Goal: Transaction & Acquisition: Purchase product/service

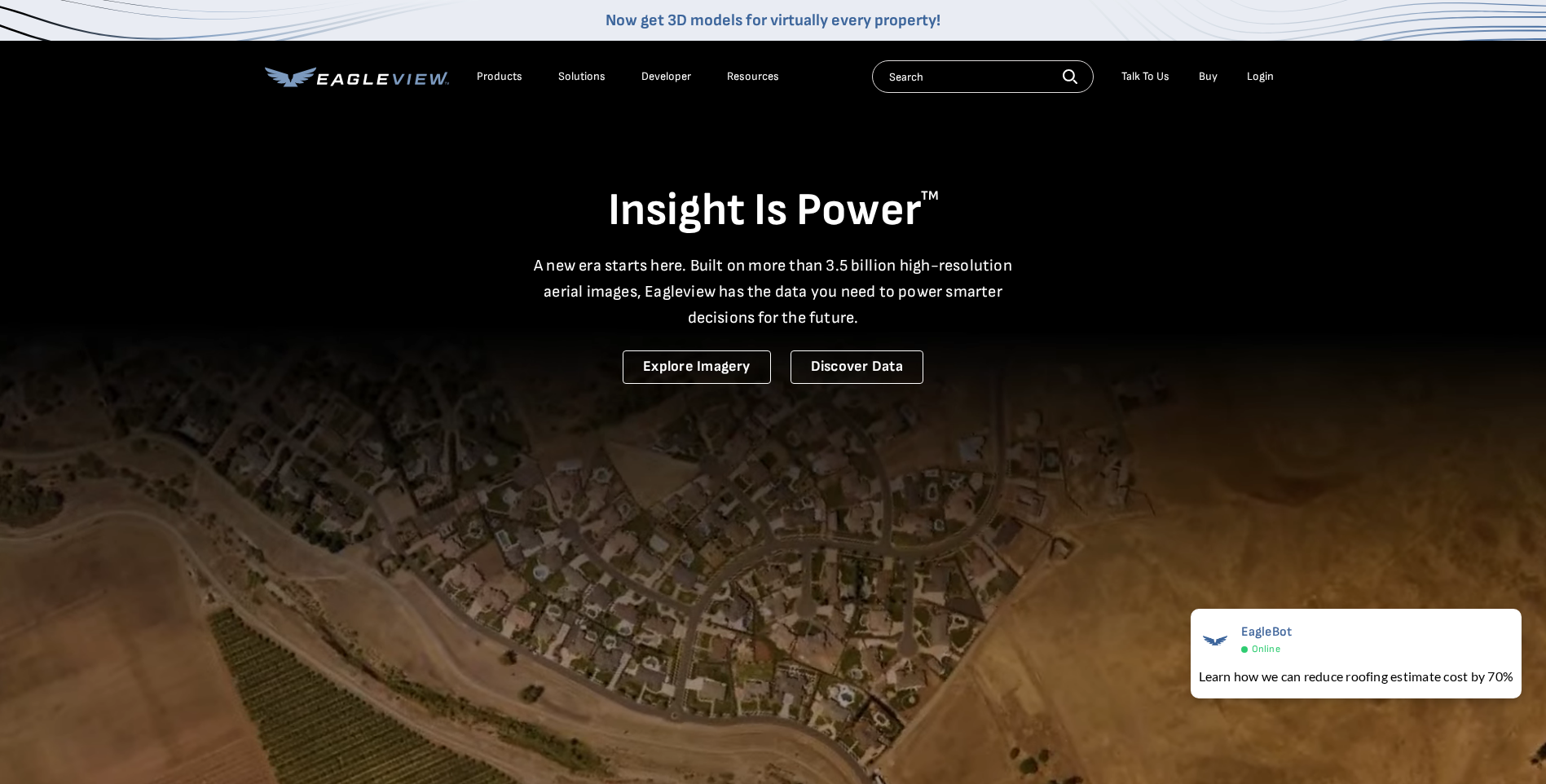
click at [1265, 76] on div "Login" at bounding box center [1260, 76] width 27 height 15
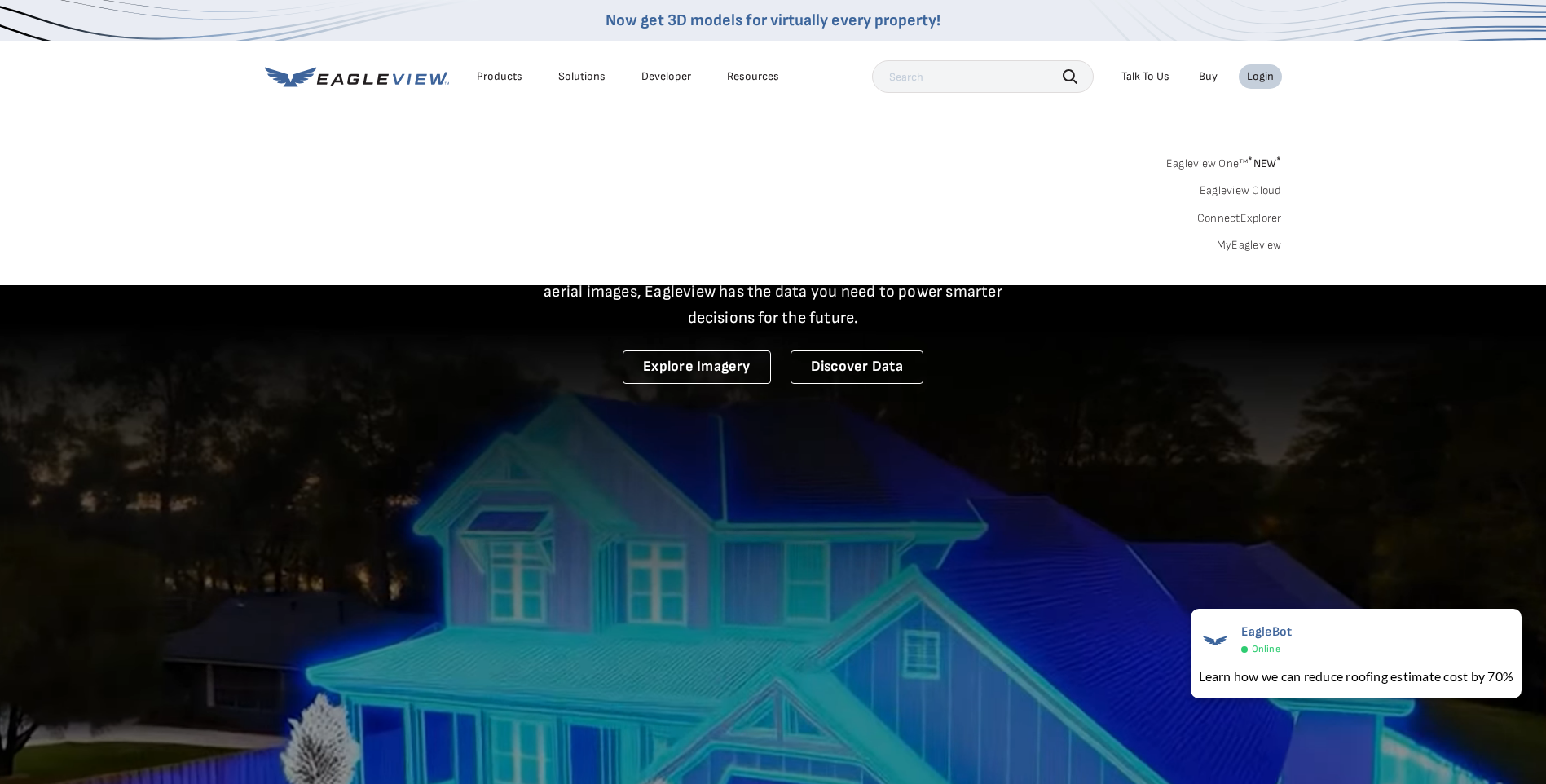
click at [1247, 245] on link "MyEagleview" at bounding box center [1249, 245] width 65 height 15
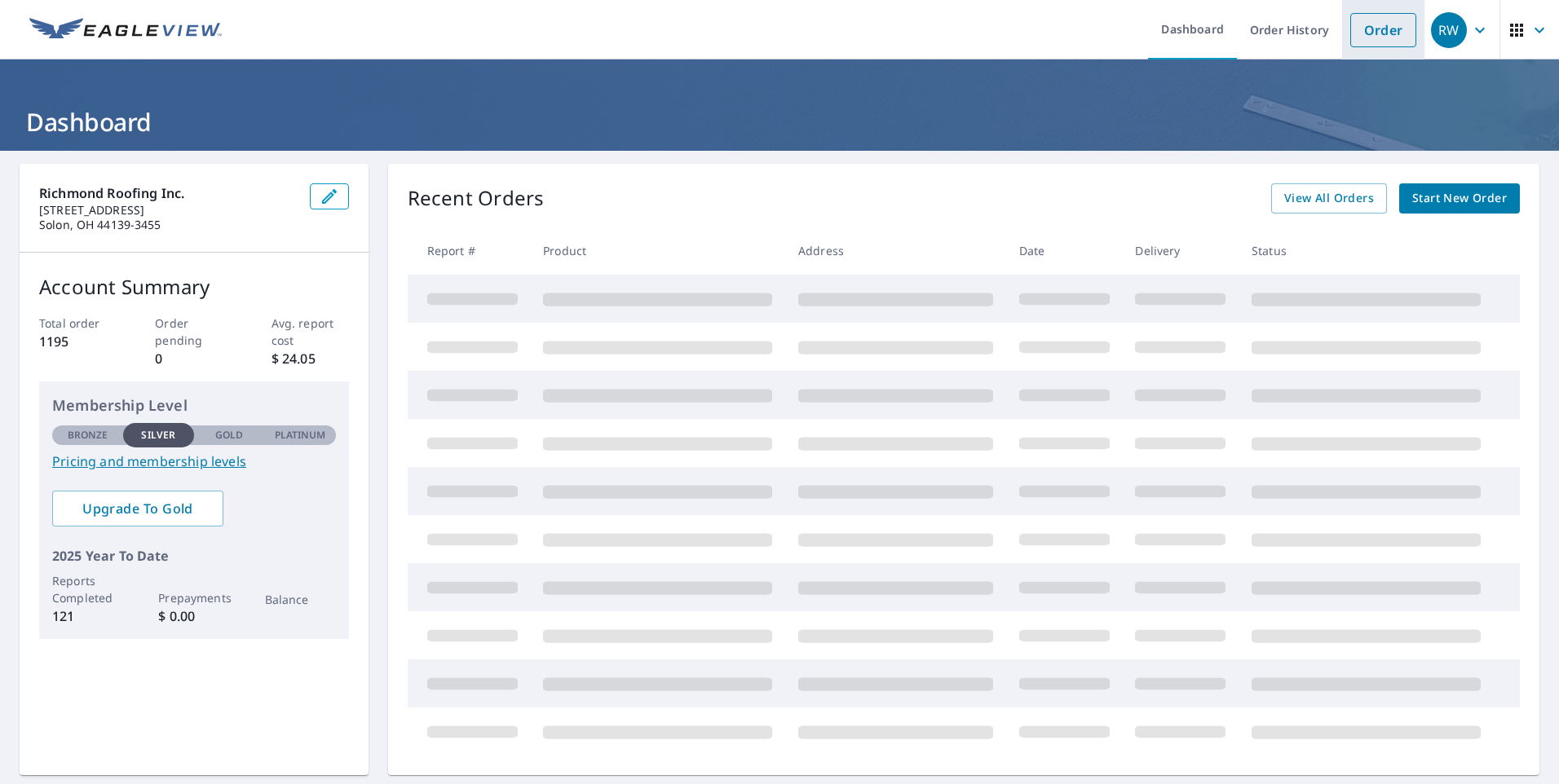
click at [1372, 30] on link "Order" at bounding box center [1383, 30] width 66 height 35
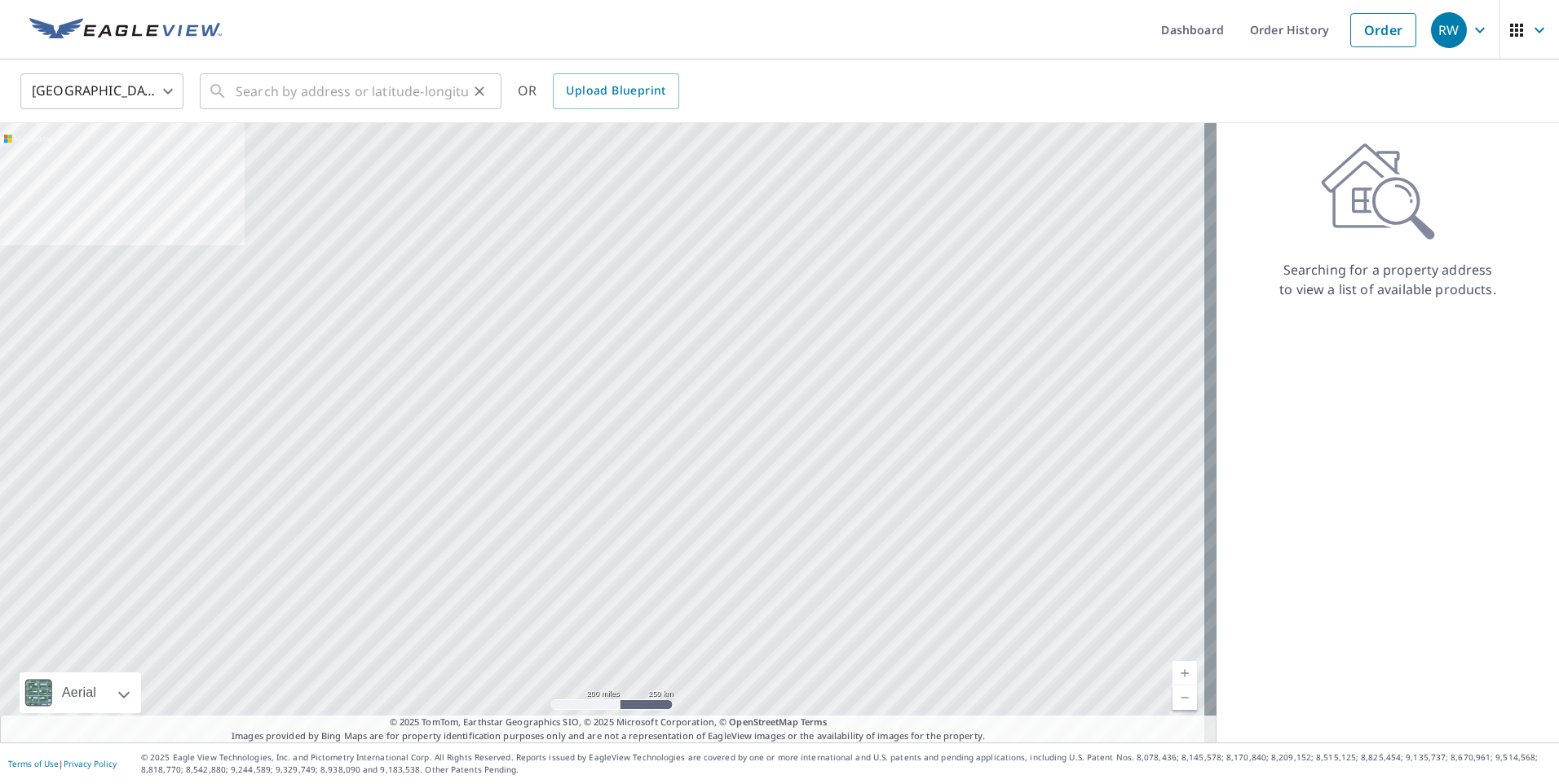
click at [229, 94] on div "​" at bounding box center [350, 91] width 302 height 36
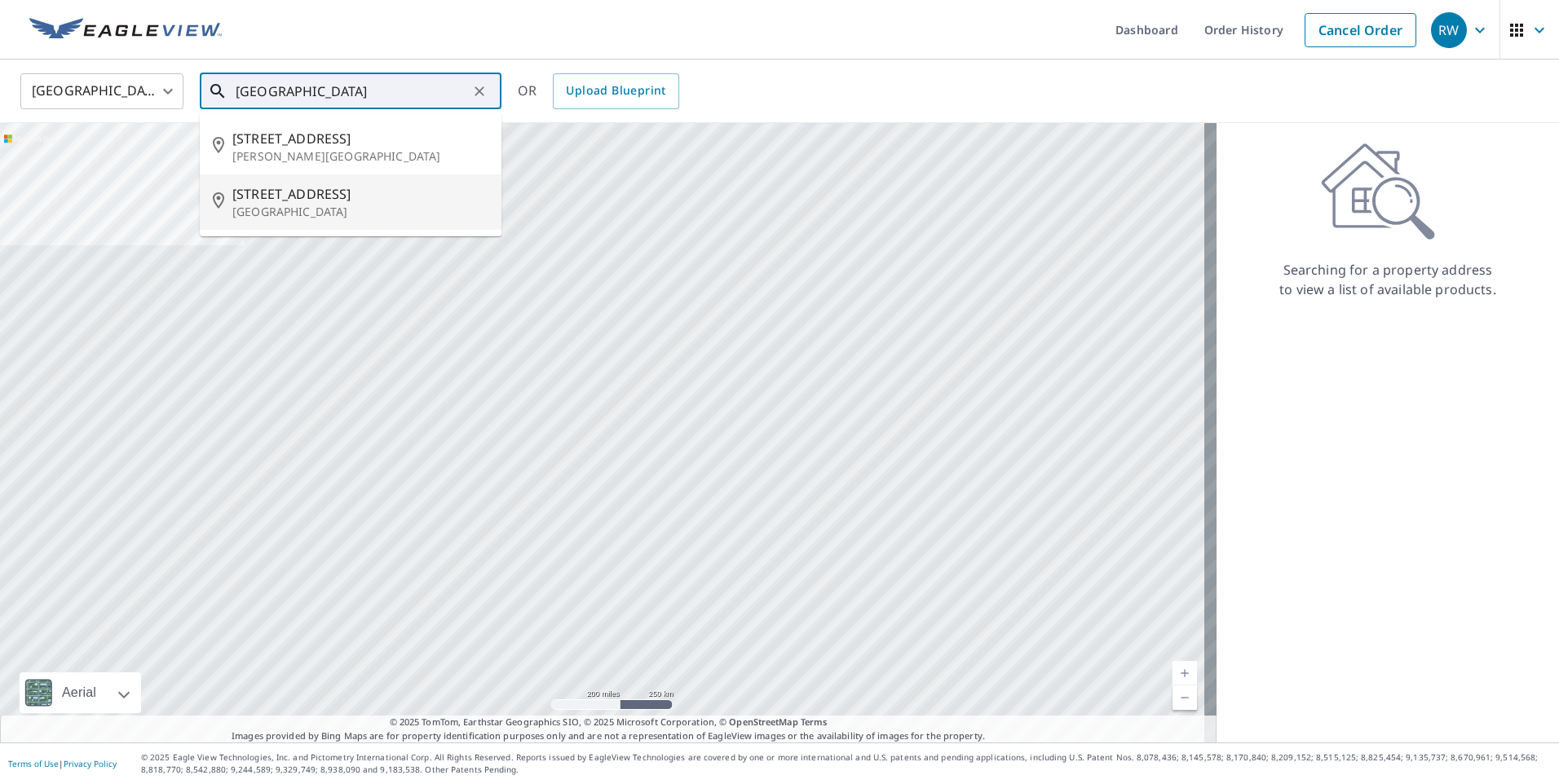
click at [276, 208] on p "[GEOGRAPHIC_DATA]" at bounding box center [360, 212] width 256 height 16
type input "[STREET_ADDRESS]"
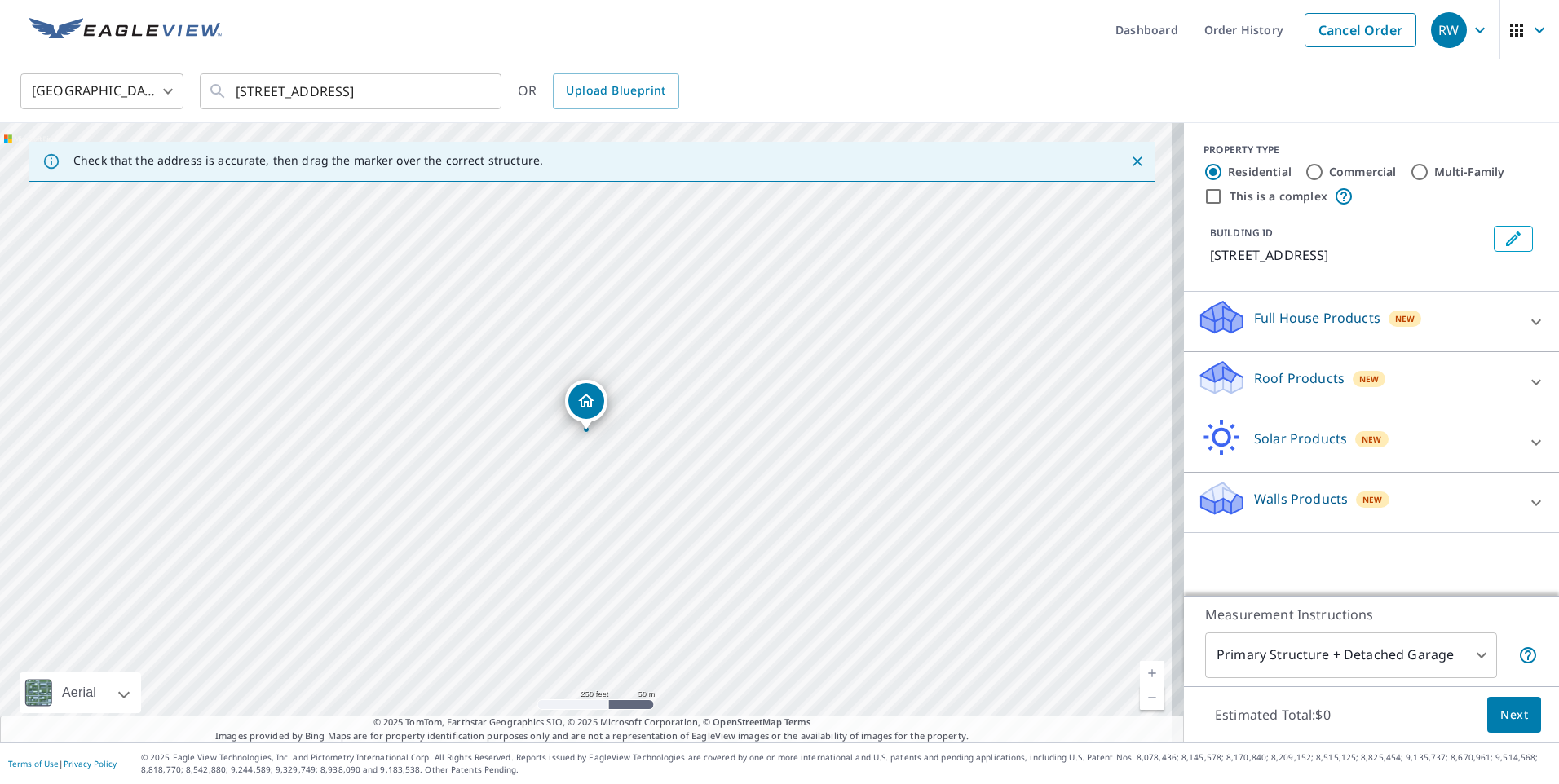
click at [1140, 669] on link "Current Level 17, Zoom In" at bounding box center [1151, 672] width 25 height 25
click at [1140, 669] on link "Current Level 18, Zoom In" at bounding box center [1151, 672] width 25 height 25
click at [1140, 669] on link "Current Level 19, Zoom In" at bounding box center [1151, 672] width 25 height 25
click at [1140, 669] on link "Current Level 20, Zoom In Disabled" at bounding box center [1151, 672] width 25 height 25
click at [1288, 381] on p "Roof Products" at bounding box center [1298, 379] width 90 height 20
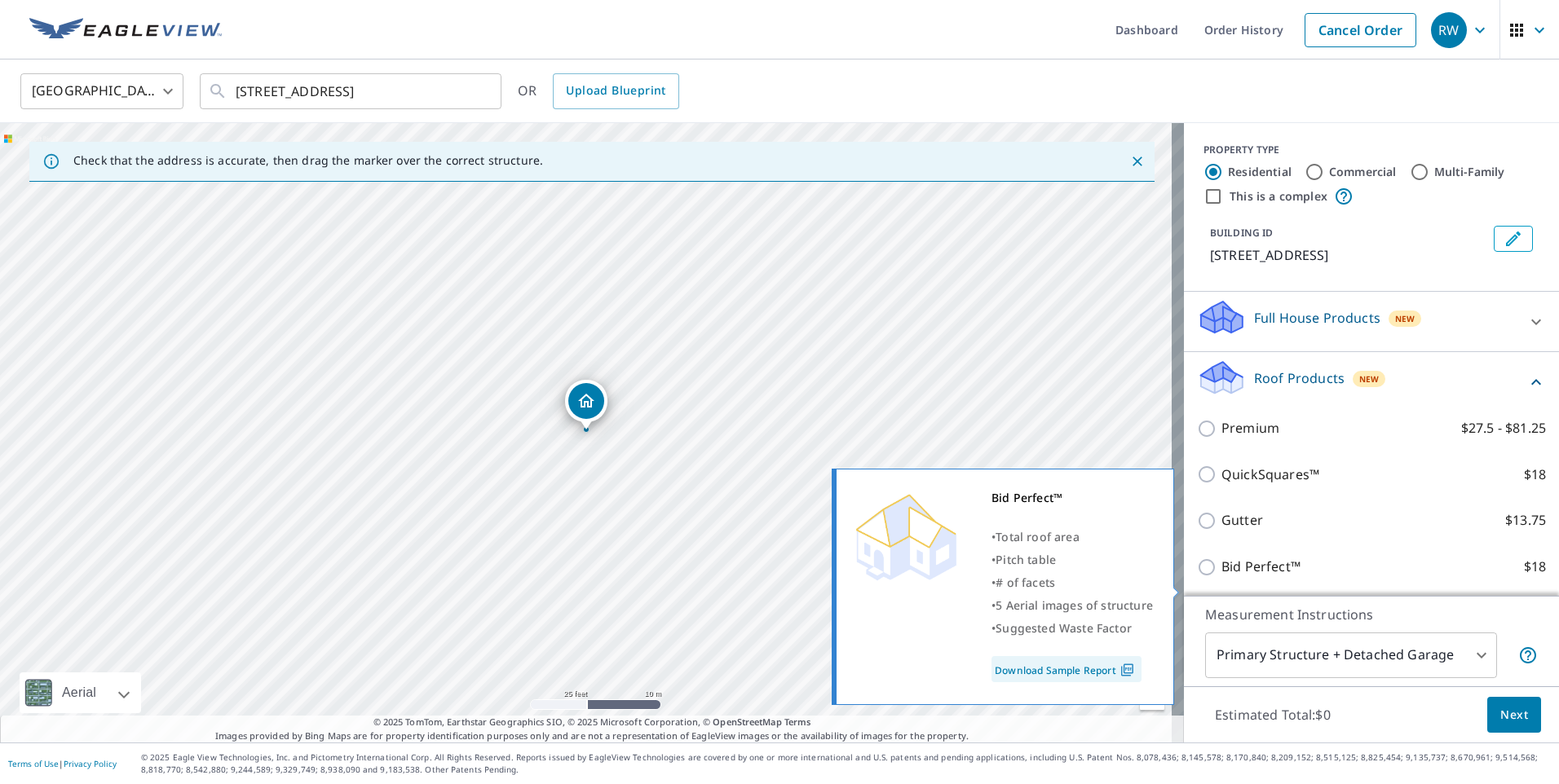
click at [1197, 576] on input "Bid Perfect™ $18" at bounding box center [1209, 567] width 25 height 20
checkbox input "true"
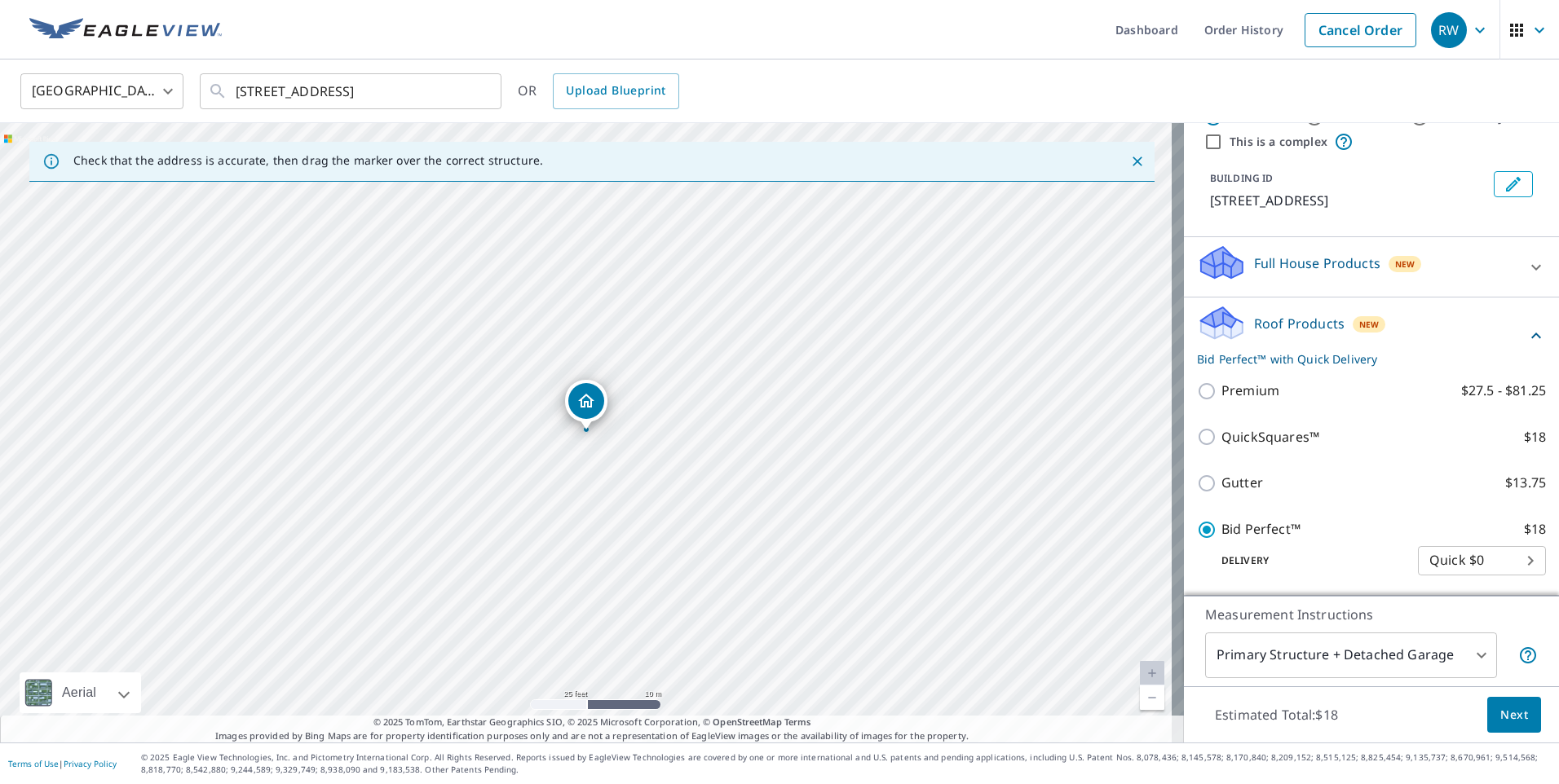
scroll to position [65, 0]
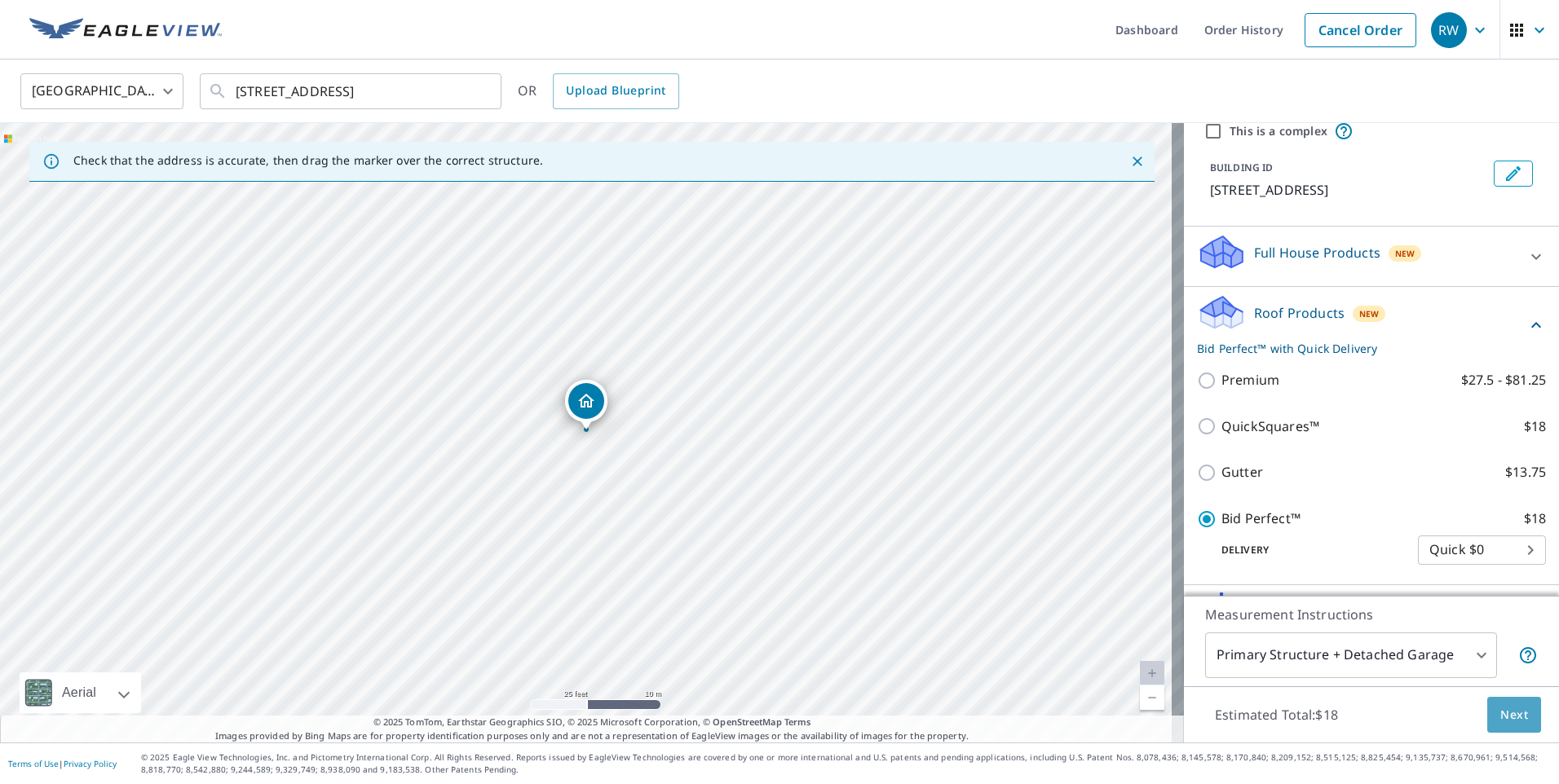
click at [1500, 711] on span "Next" at bounding box center [1513, 715] width 28 height 21
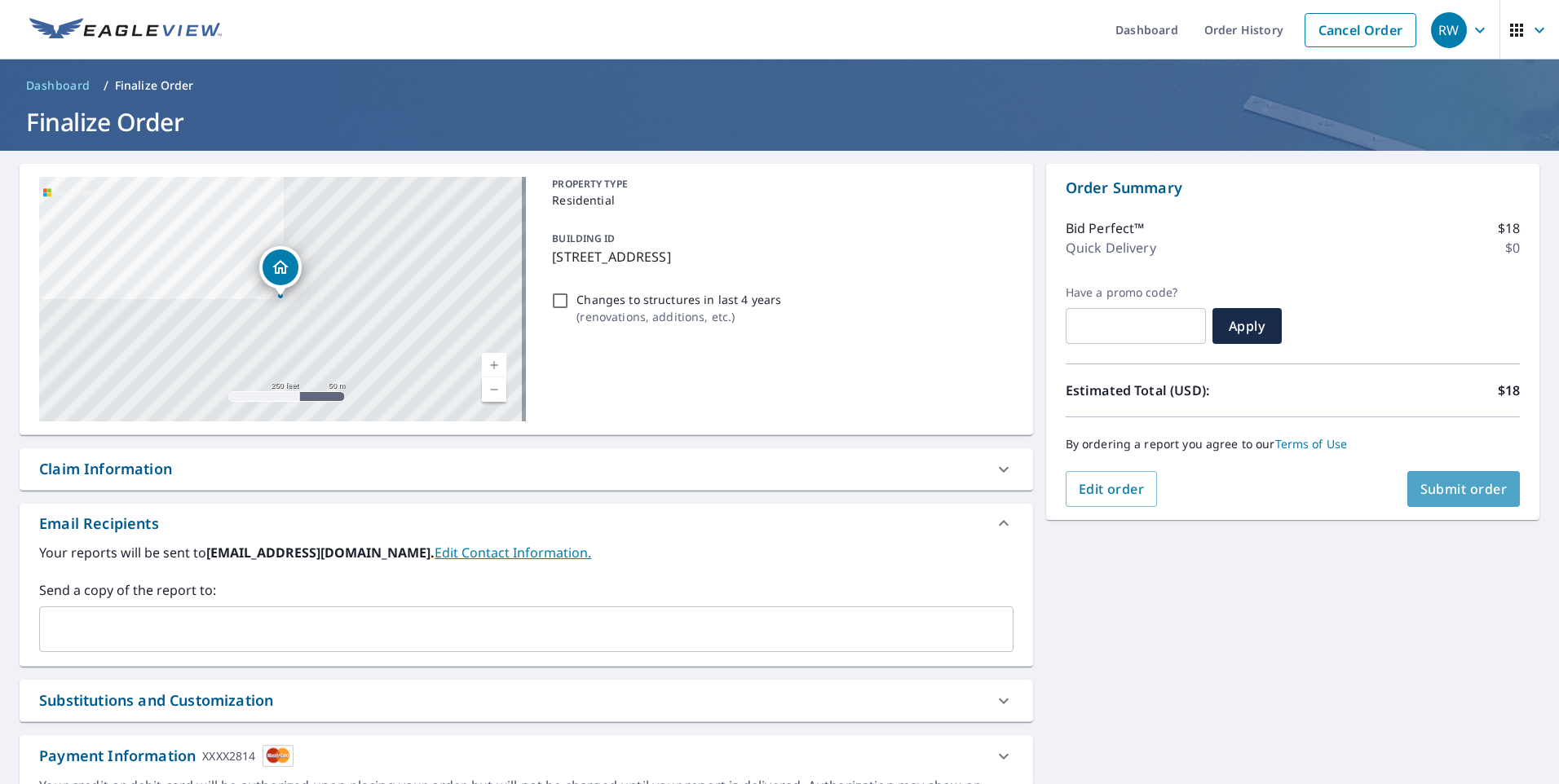
click at [1437, 481] on span "Submit order" at bounding box center [1464, 488] width 87 height 18
